Goal: Information Seeking & Learning: Learn about a topic

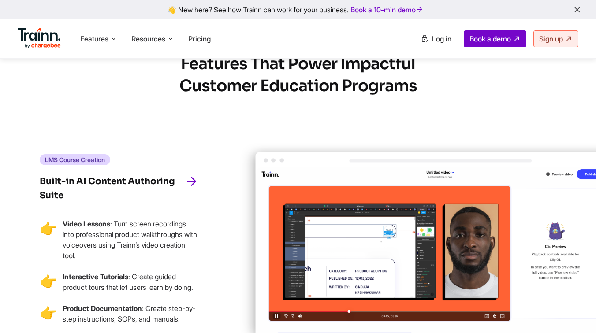
scroll to position [1609, 0]
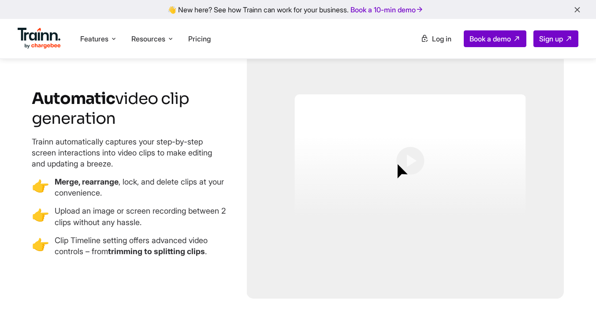
scroll to position [1608, 0]
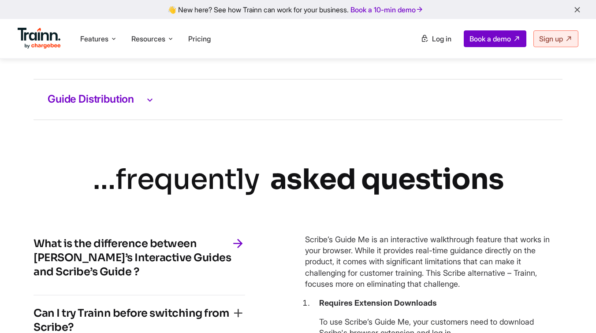
scroll to position [1921, 0]
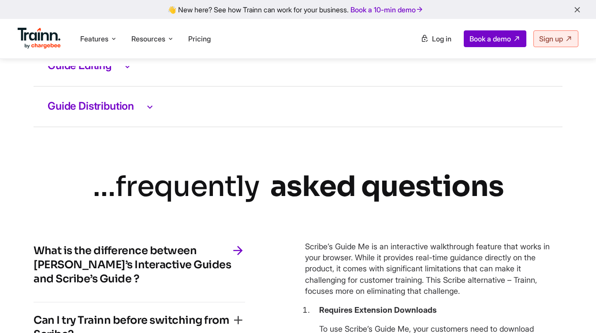
click at [107, 72] on h3 "Guide Editing" at bounding box center [298, 65] width 501 height 11
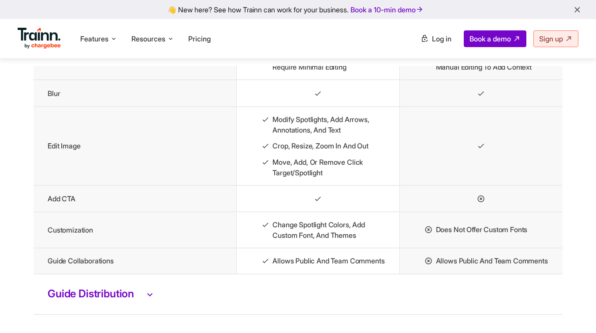
scroll to position [1984, 0]
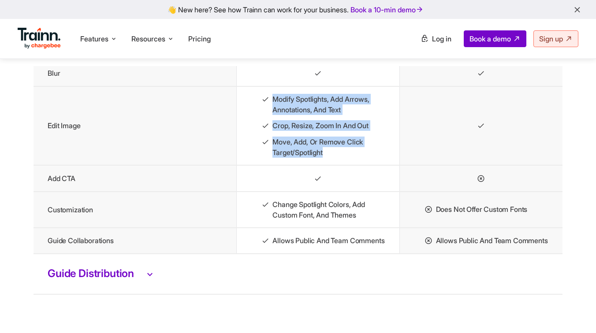
drag, startPoint x: 269, startPoint y: 126, endPoint x: 339, endPoint y: 193, distance: 96.6
click at [339, 165] on td "Modify spotlights, add arrows, annotations, and text Crop, resize, zoom in and …" at bounding box center [317, 125] width 163 height 79
copy ul "Modify spotlights, add arrows, annotations, and text Crop, resize, zoom in and …"
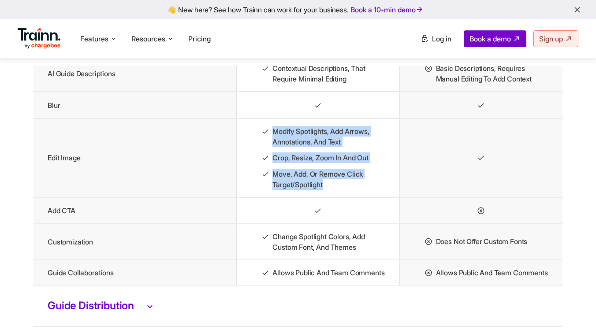
scroll to position [1941, 0]
